Goal: Book appointment/travel/reservation

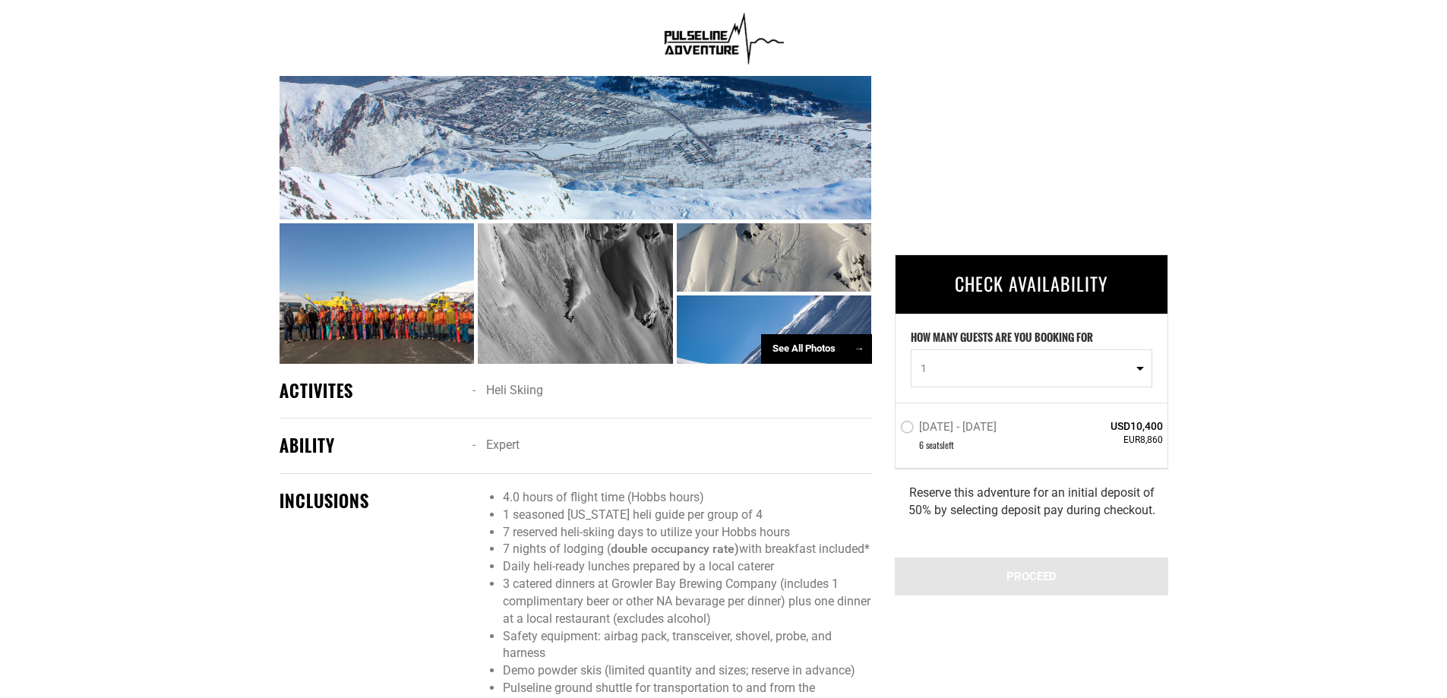
scroll to position [912, 0]
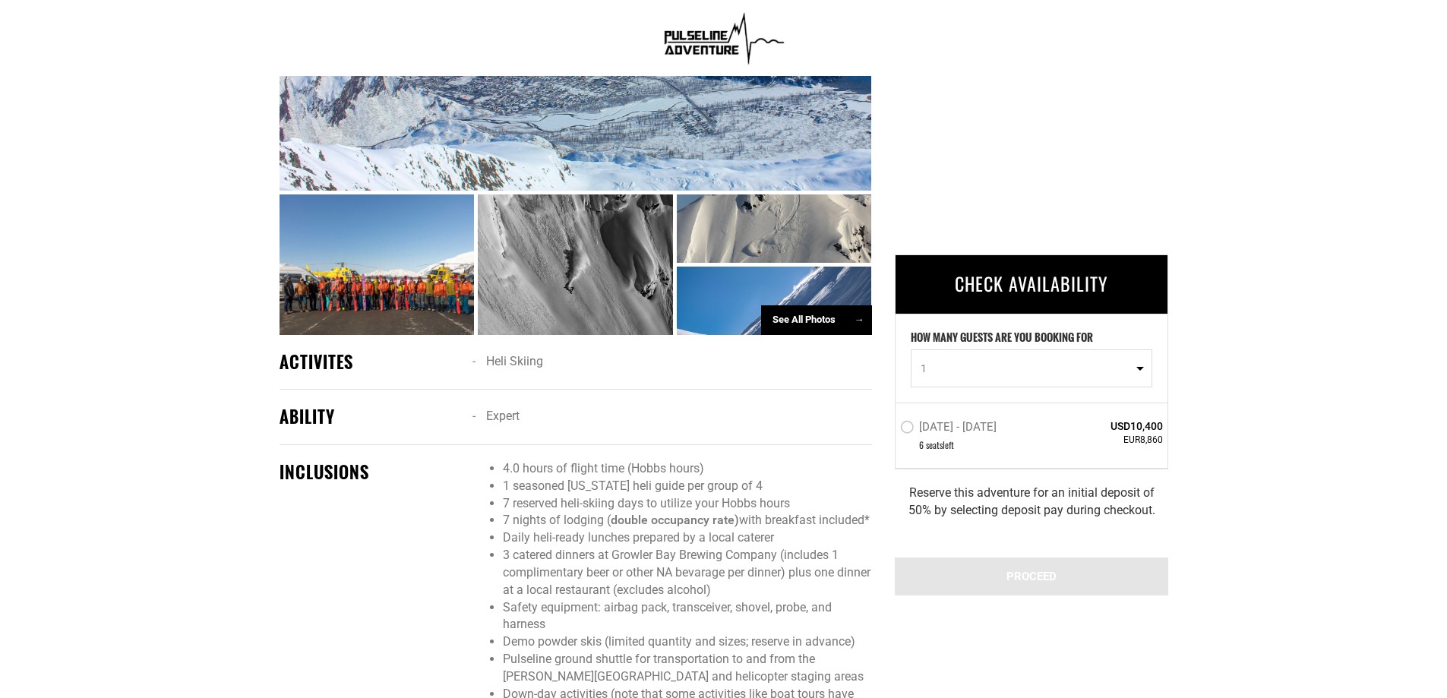
click at [415, 295] on div at bounding box center [377, 264] width 195 height 141
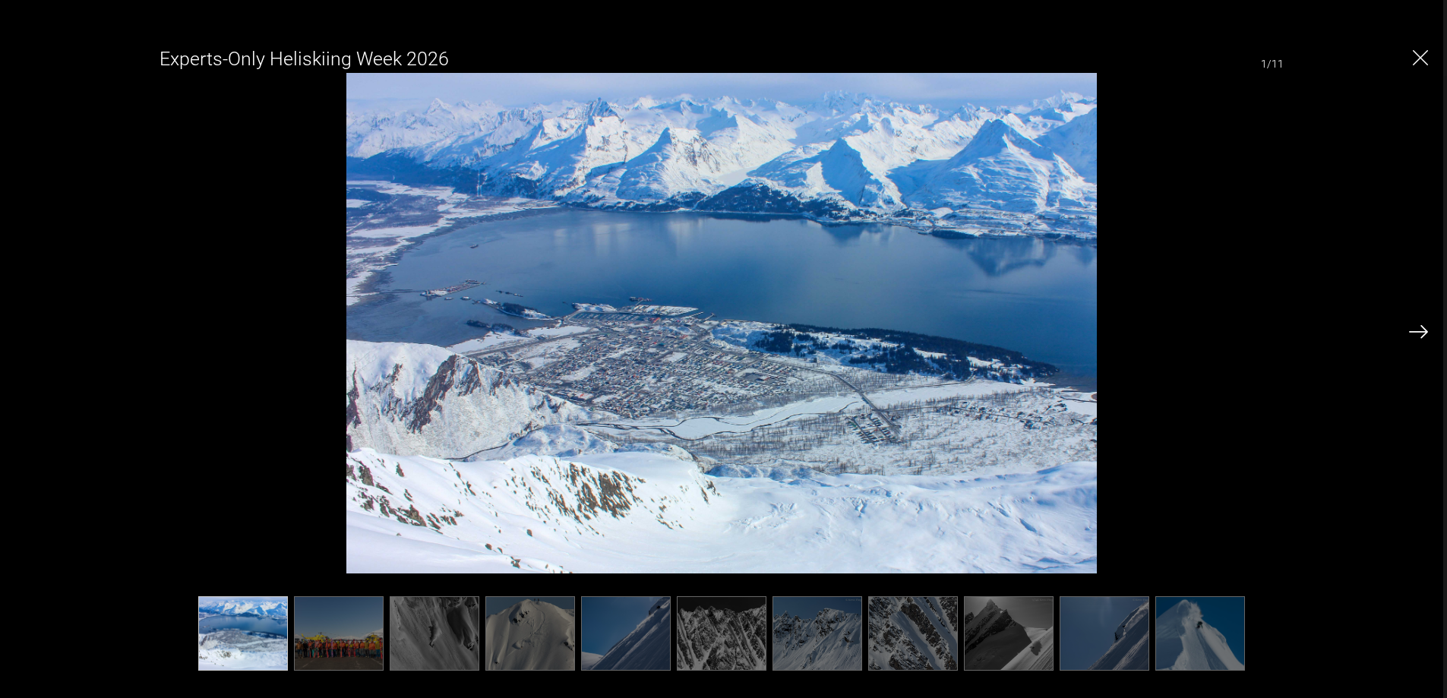
click at [1426, 329] on img at bounding box center [1418, 332] width 19 height 14
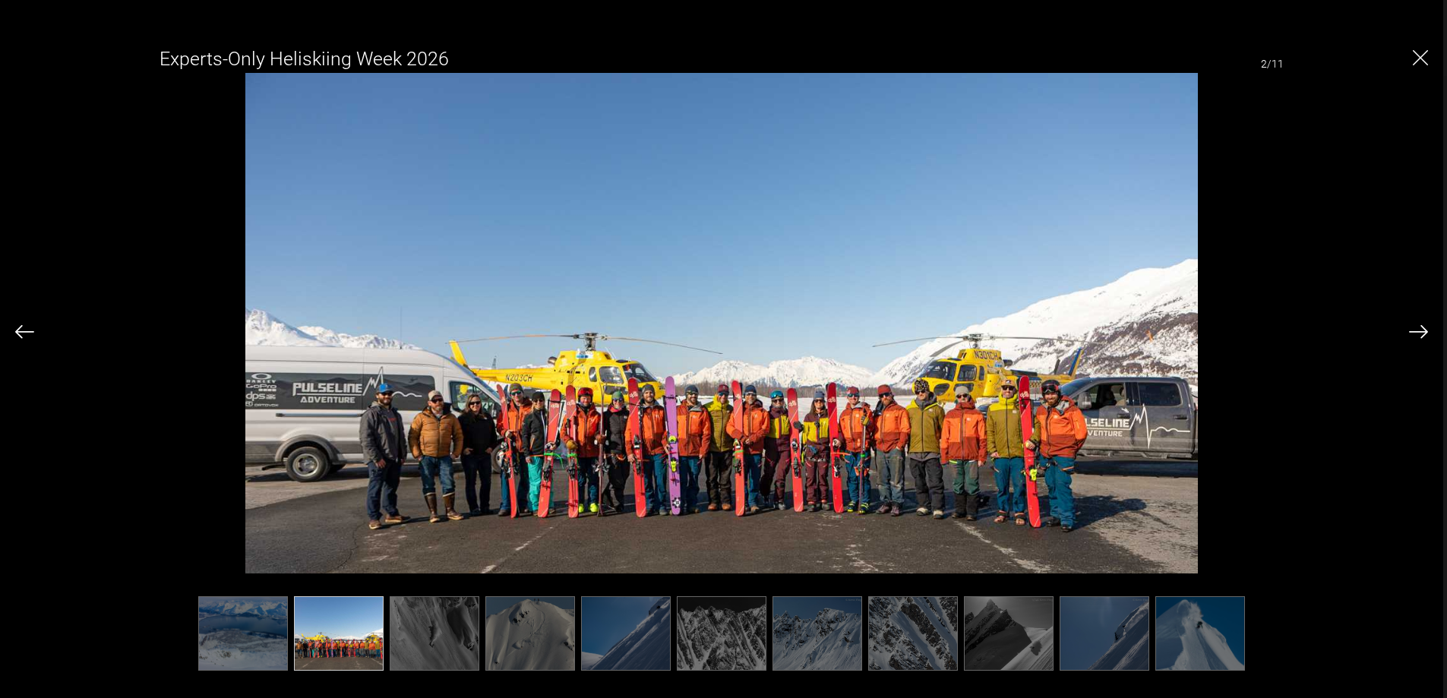
click at [1426, 329] on img at bounding box center [1418, 332] width 19 height 14
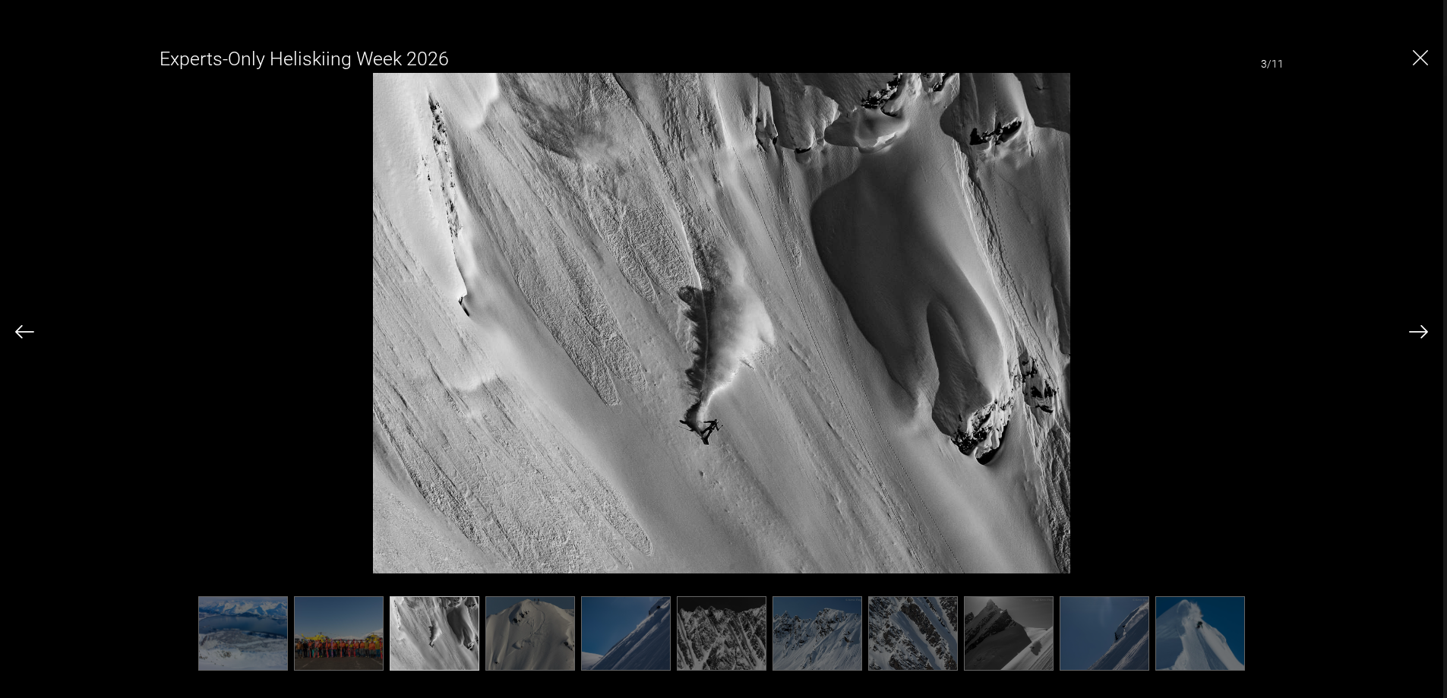
click at [1426, 329] on img at bounding box center [1418, 332] width 19 height 14
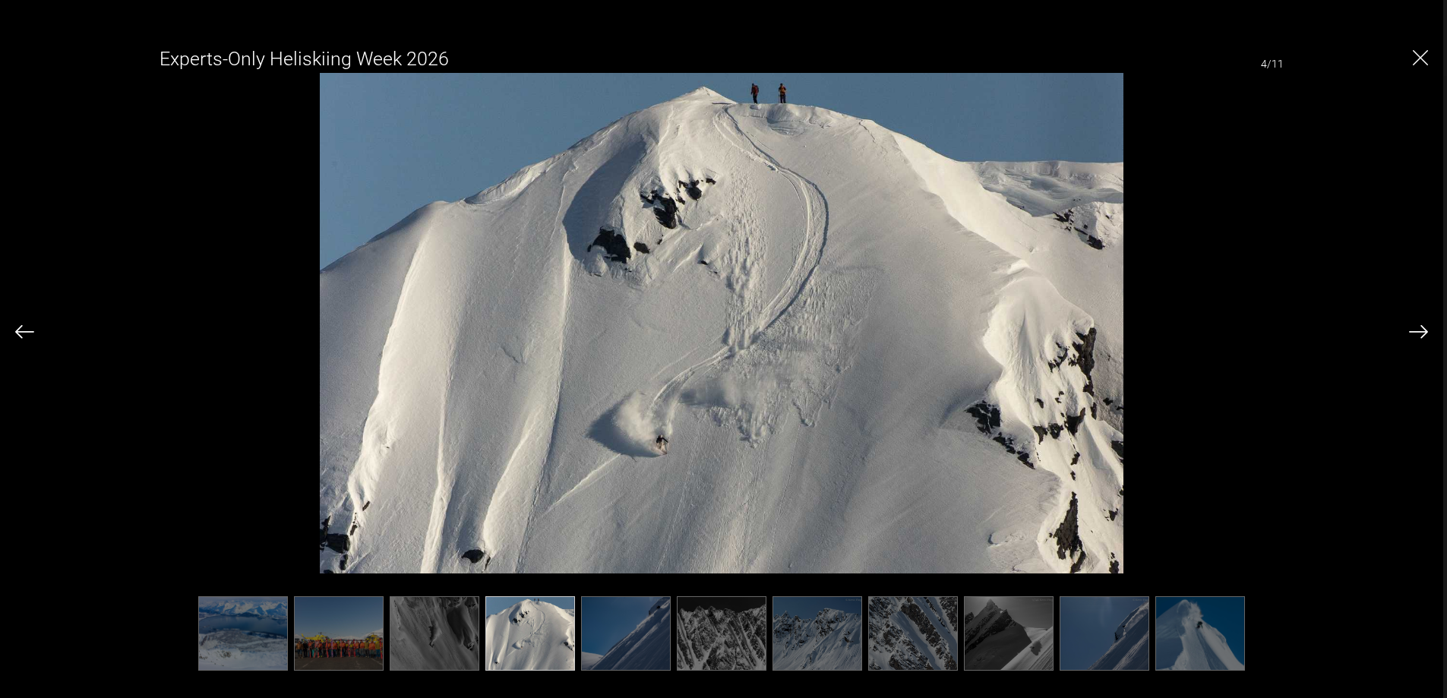
click at [1426, 329] on img at bounding box center [1418, 332] width 19 height 14
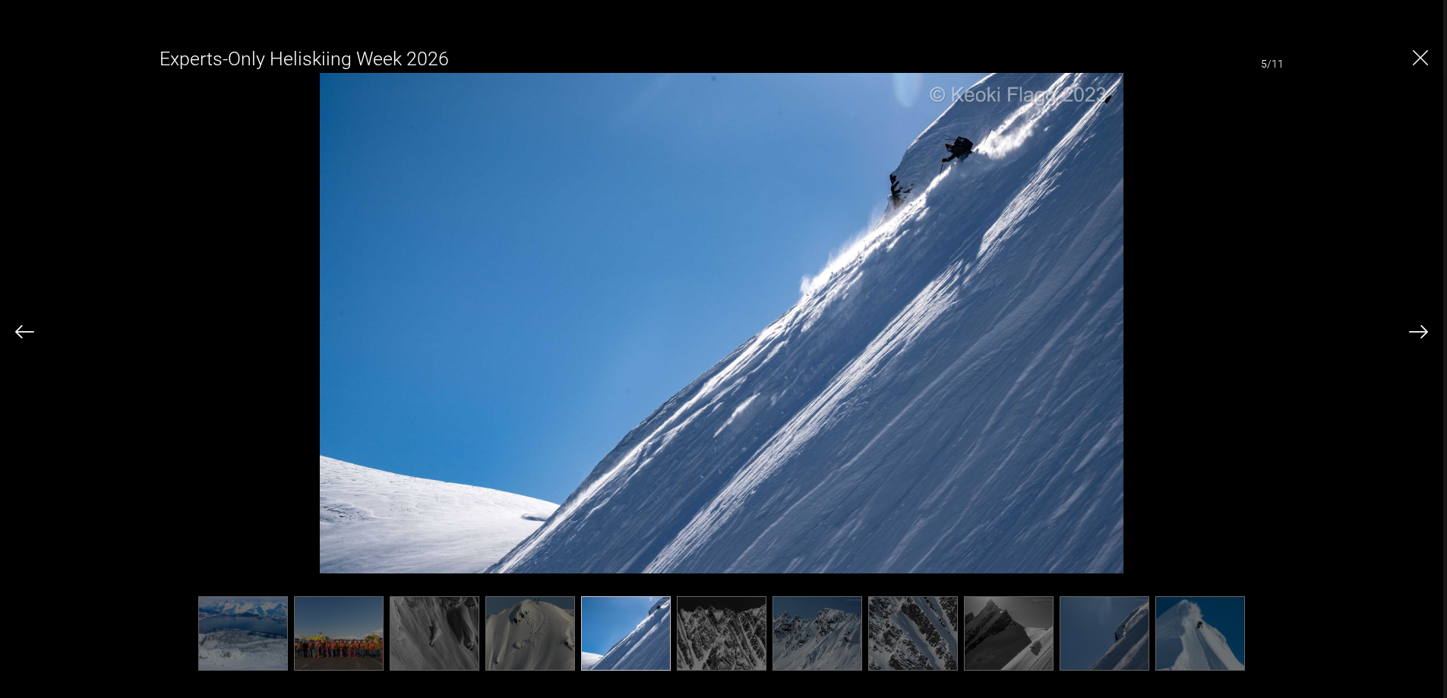
click at [1426, 329] on img at bounding box center [1418, 332] width 19 height 14
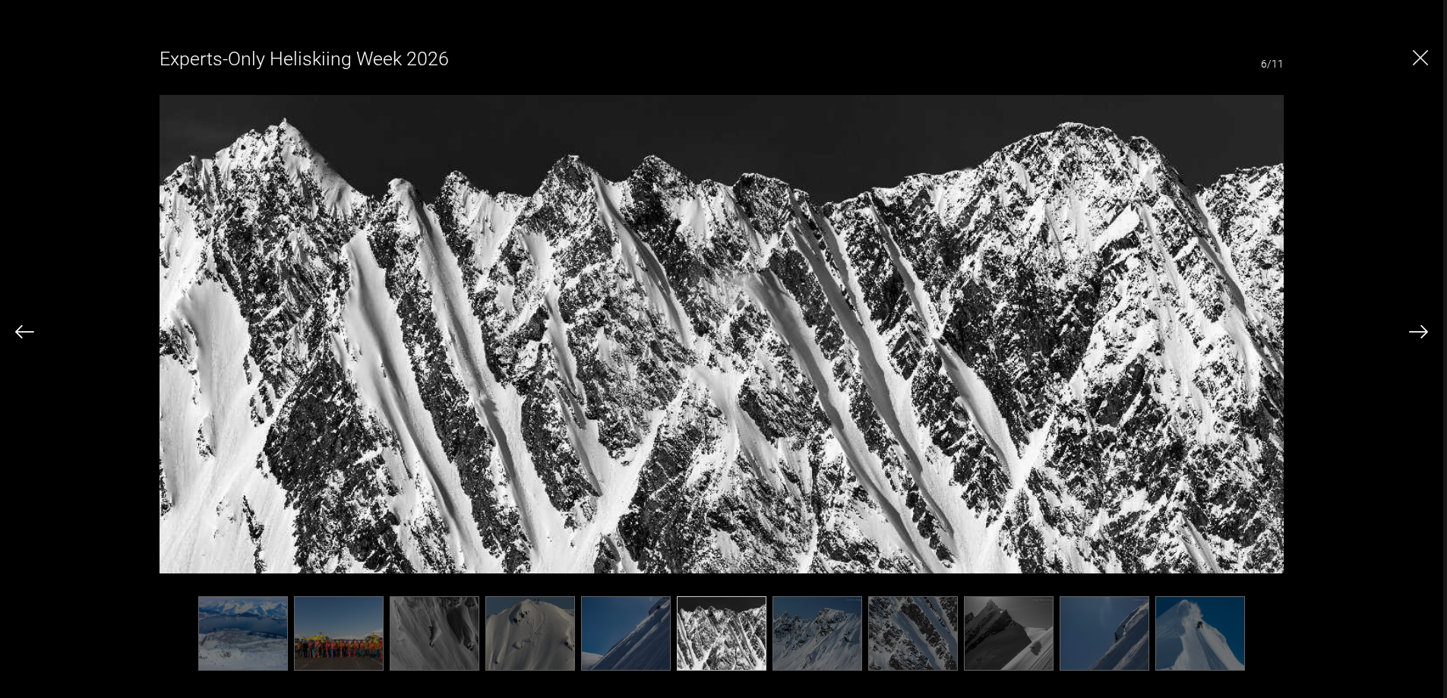
click at [1426, 329] on img at bounding box center [1418, 332] width 19 height 14
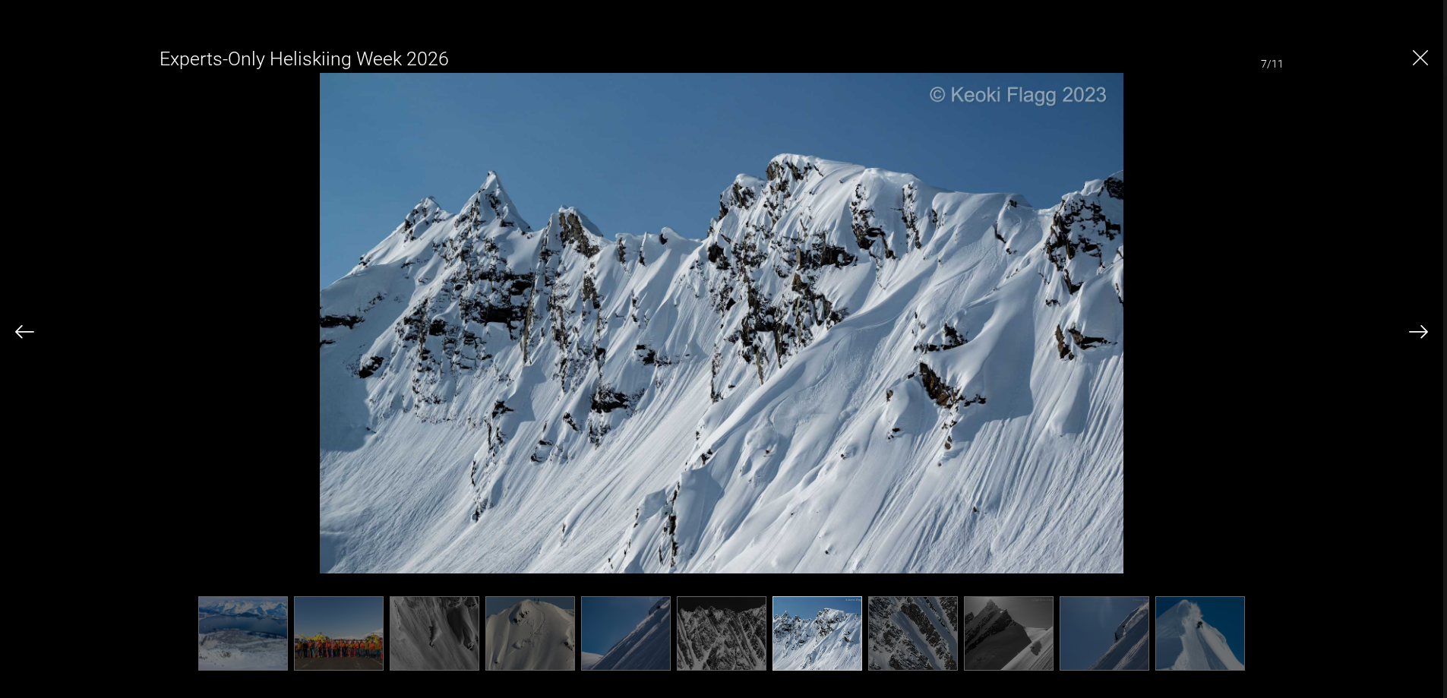
click at [1426, 329] on img at bounding box center [1418, 332] width 19 height 14
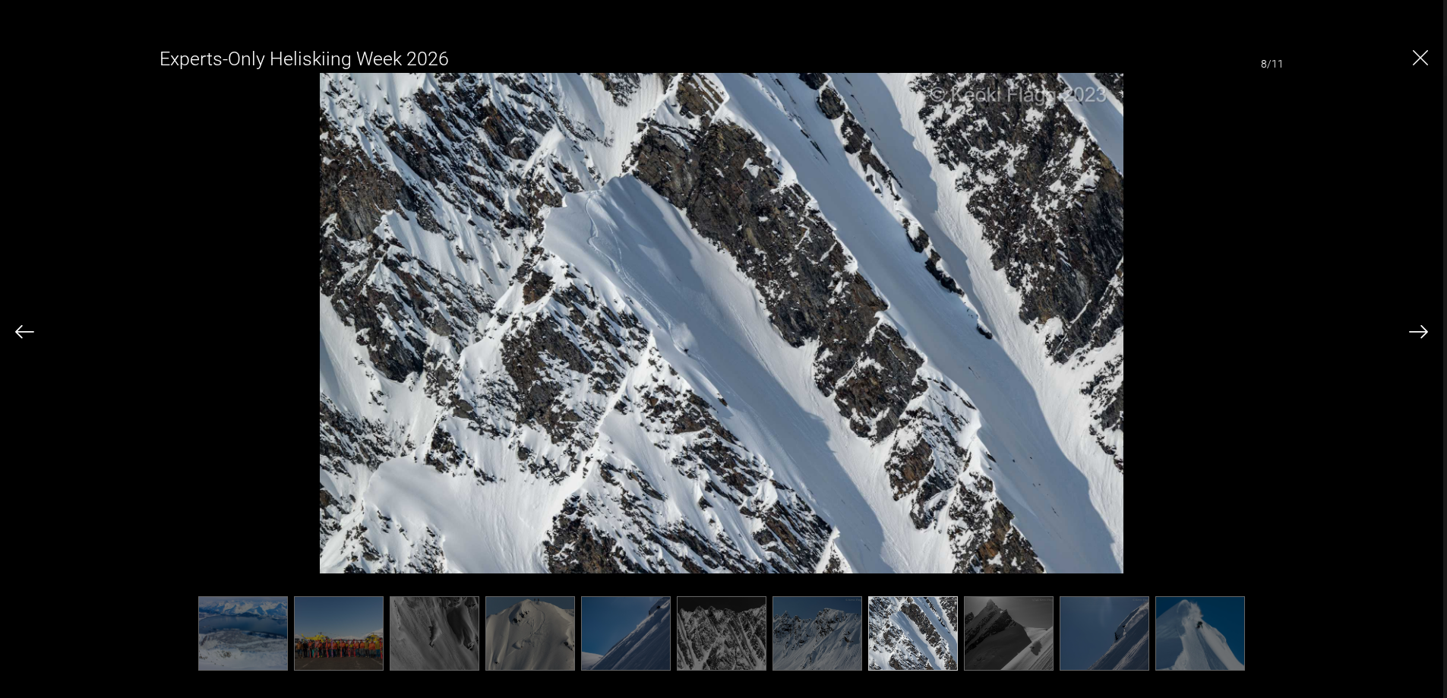
click at [1426, 329] on img at bounding box center [1418, 332] width 19 height 14
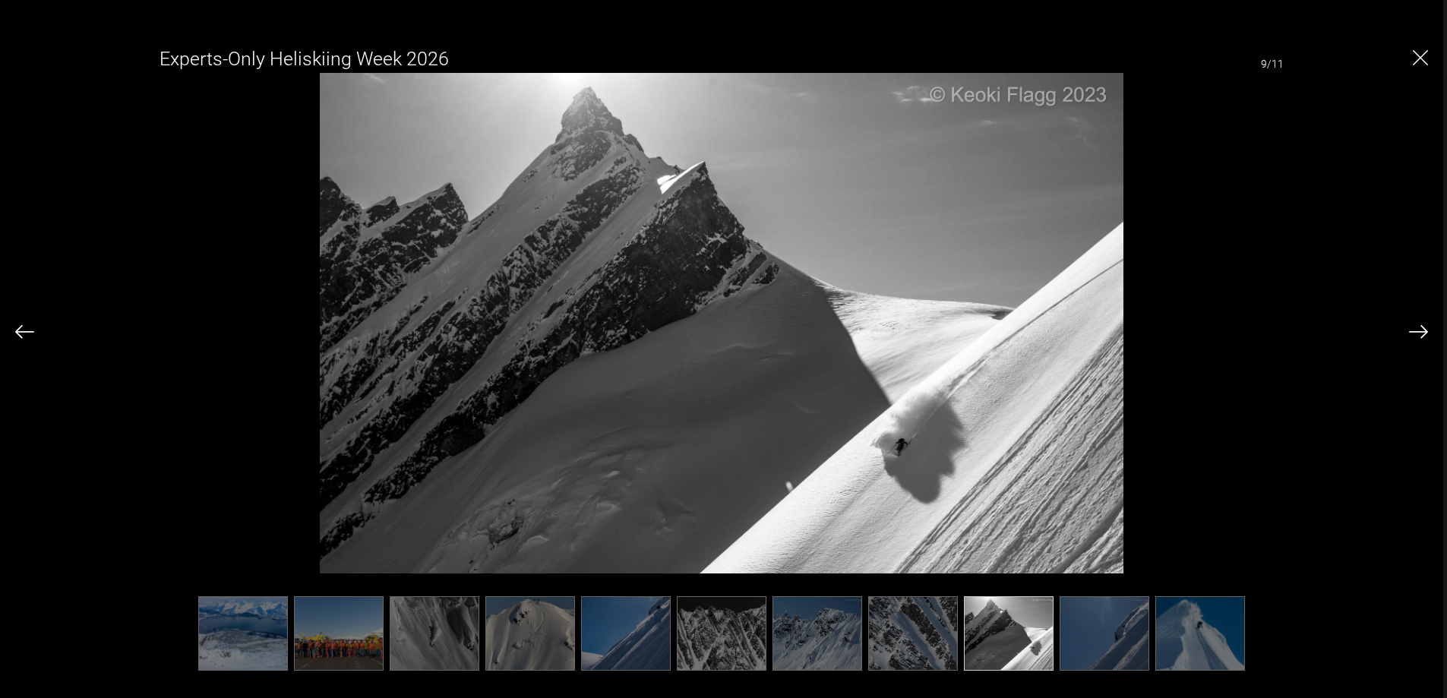
click at [1426, 329] on img at bounding box center [1418, 332] width 19 height 14
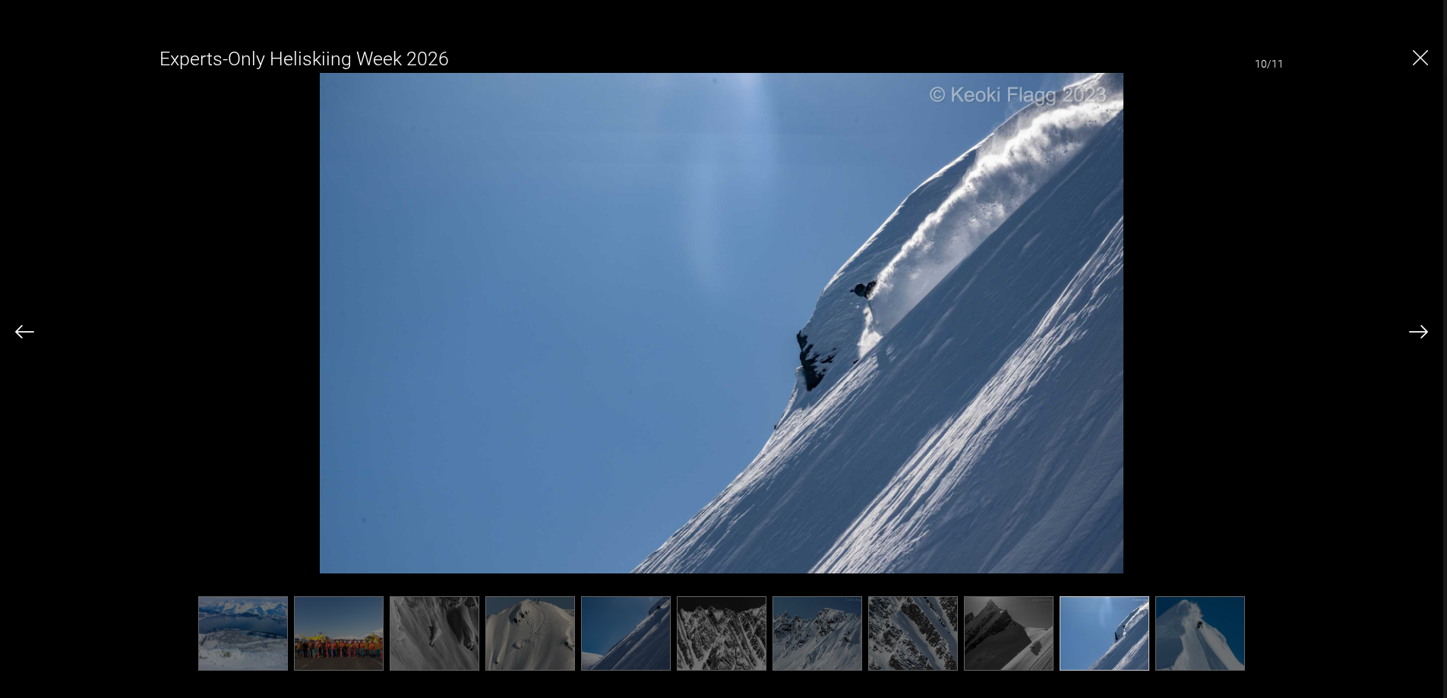
click at [1426, 329] on img at bounding box center [1418, 332] width 19 height 14
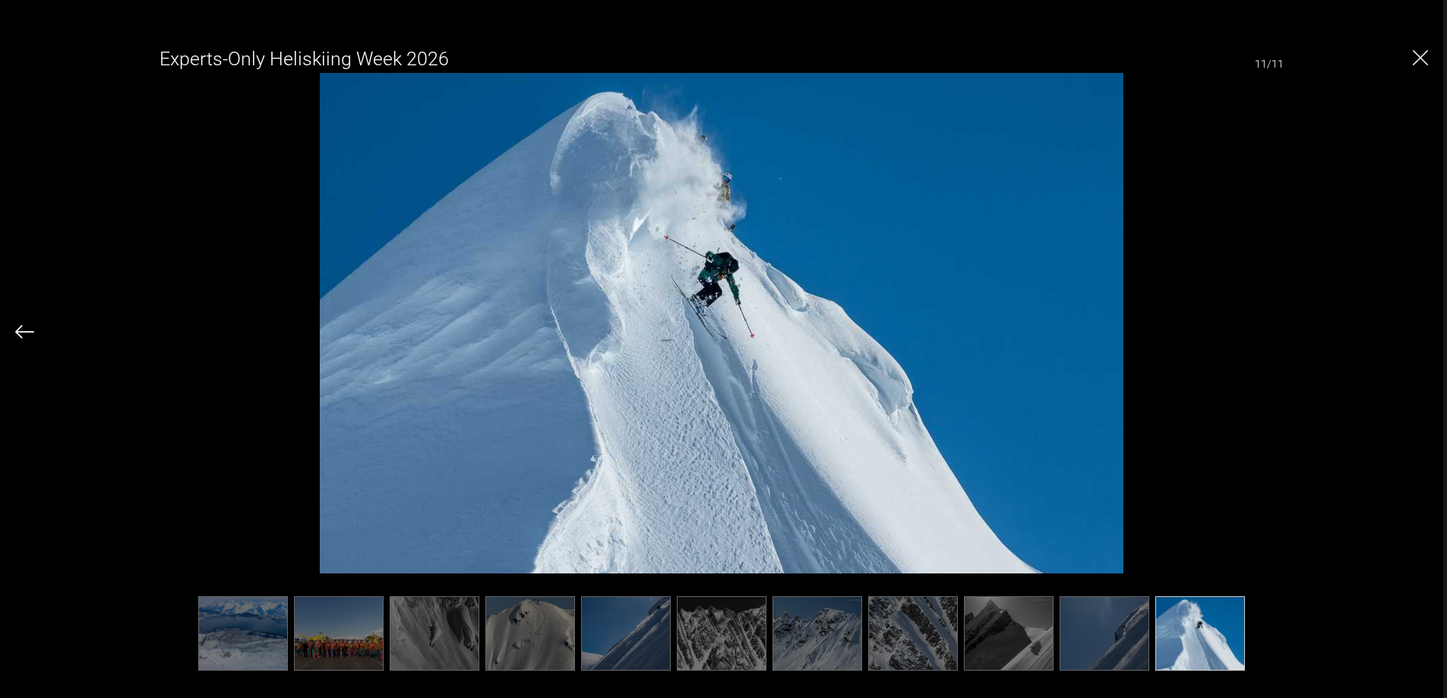
click at [1426, 329] on div "Experts-Only Heliskiing Week 2026 11/11" at bounding box center [721, 349] width 1413 height 631
click at [1427, 58] on img "Close" at bounding box center [1420, 57] width 15 height 15
